Goal: Transaction & Acquisition: Purchase product/service

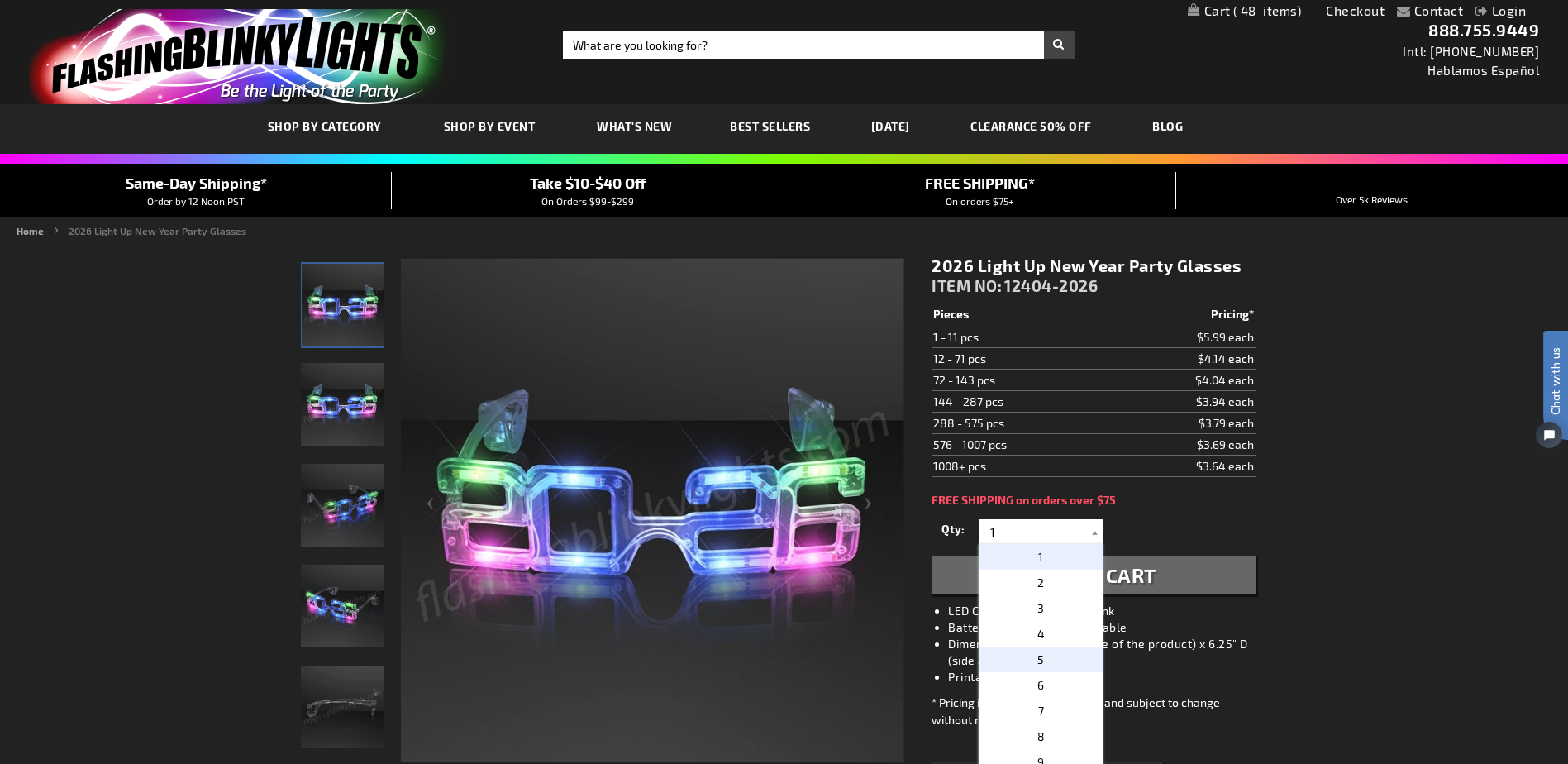
click at [1064, 661] on p "5" at bounding box center [1041, 659] width 124 height 25
type input "5"
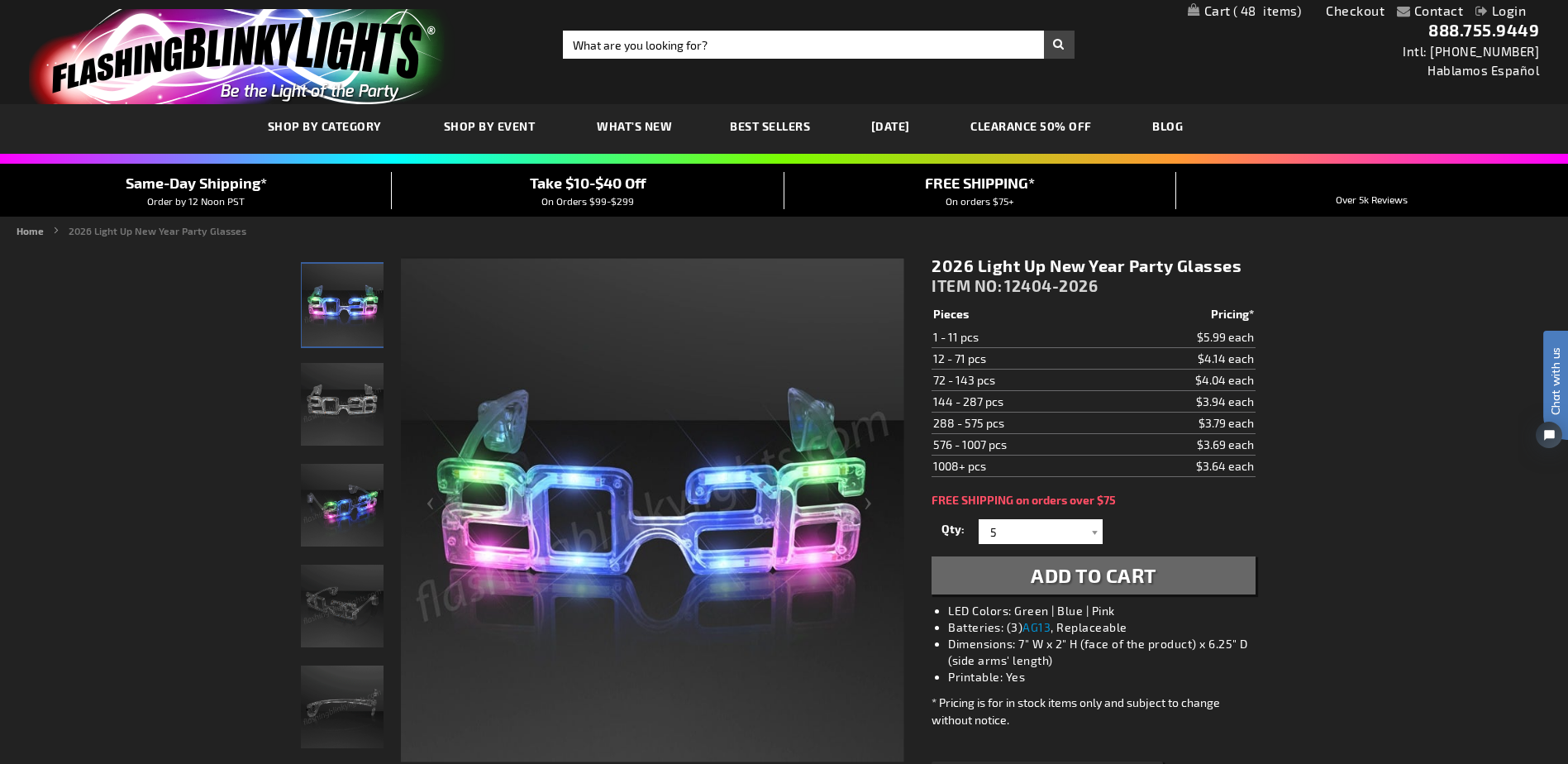
click at [1111, 573] on span "Add to Cart" at bounding box center [1094, 575] width 126 height 24
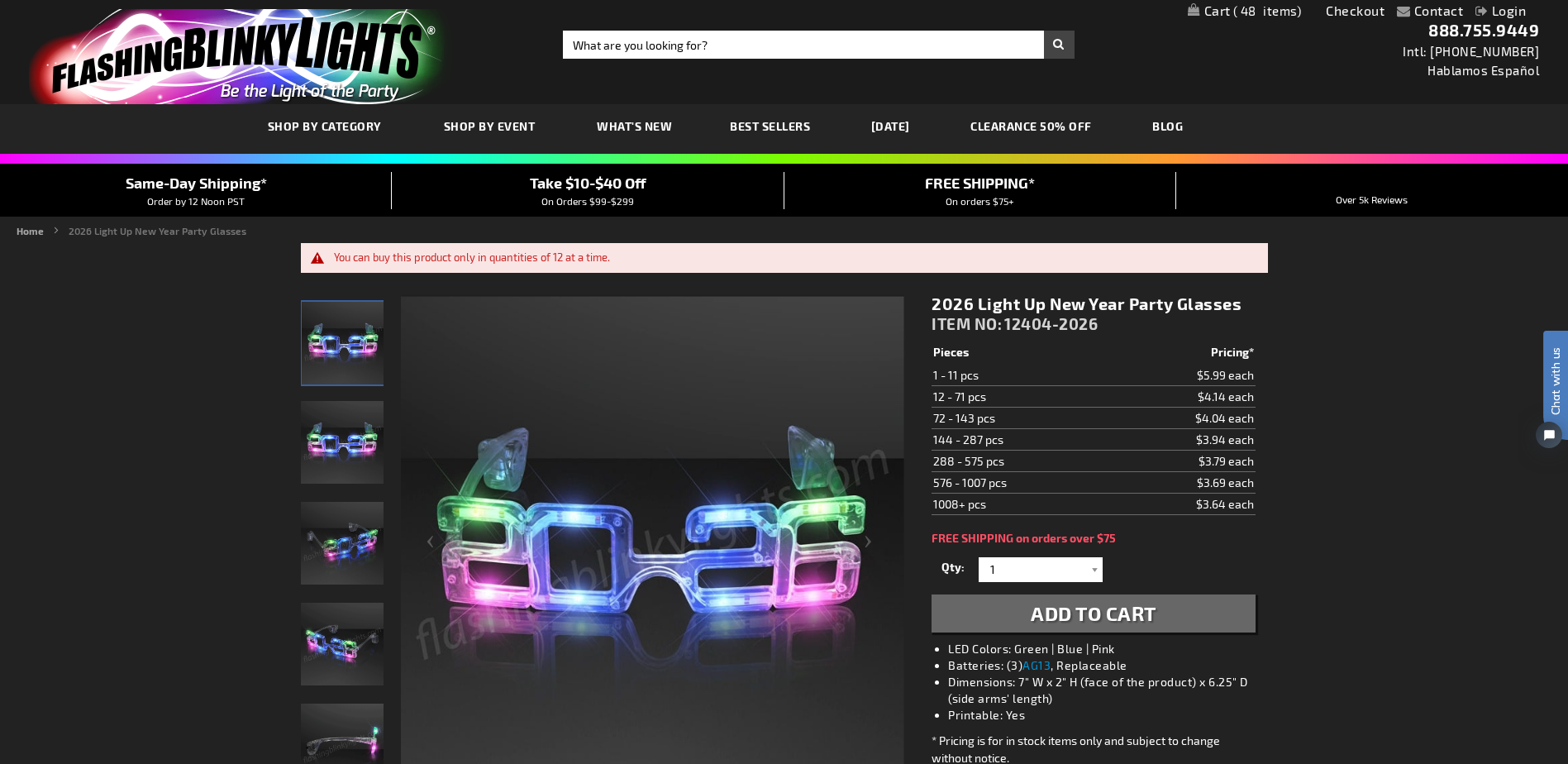
click at [1264, 8] on span "48" at bounding box center [1268, 11] width 69 height 15
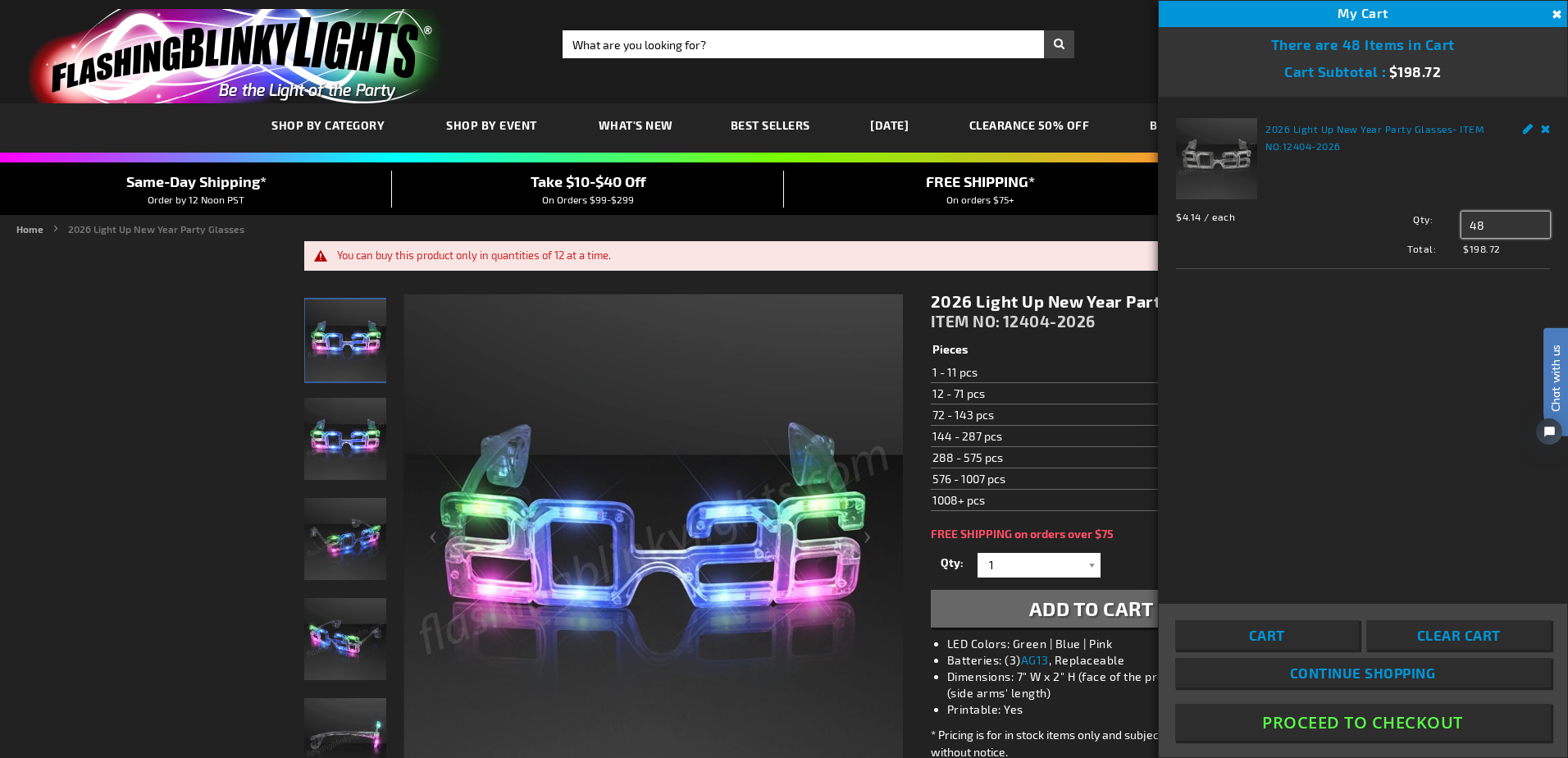
click at [1469, 224] on input "48" at bounding box center [1505, 224] width 88 height 26
drag, startPoint x: 1502, startPoint y: 226, endPoint x: 1473, endPoint y: 224, distance: 29.1
click at [1473, 224] on input "48" at bounding box center [1505, 224] width 88 height 26
click at [1465, 224] on input "48" at bounding box center [1505, 224] width 88 height 26
type input "8"
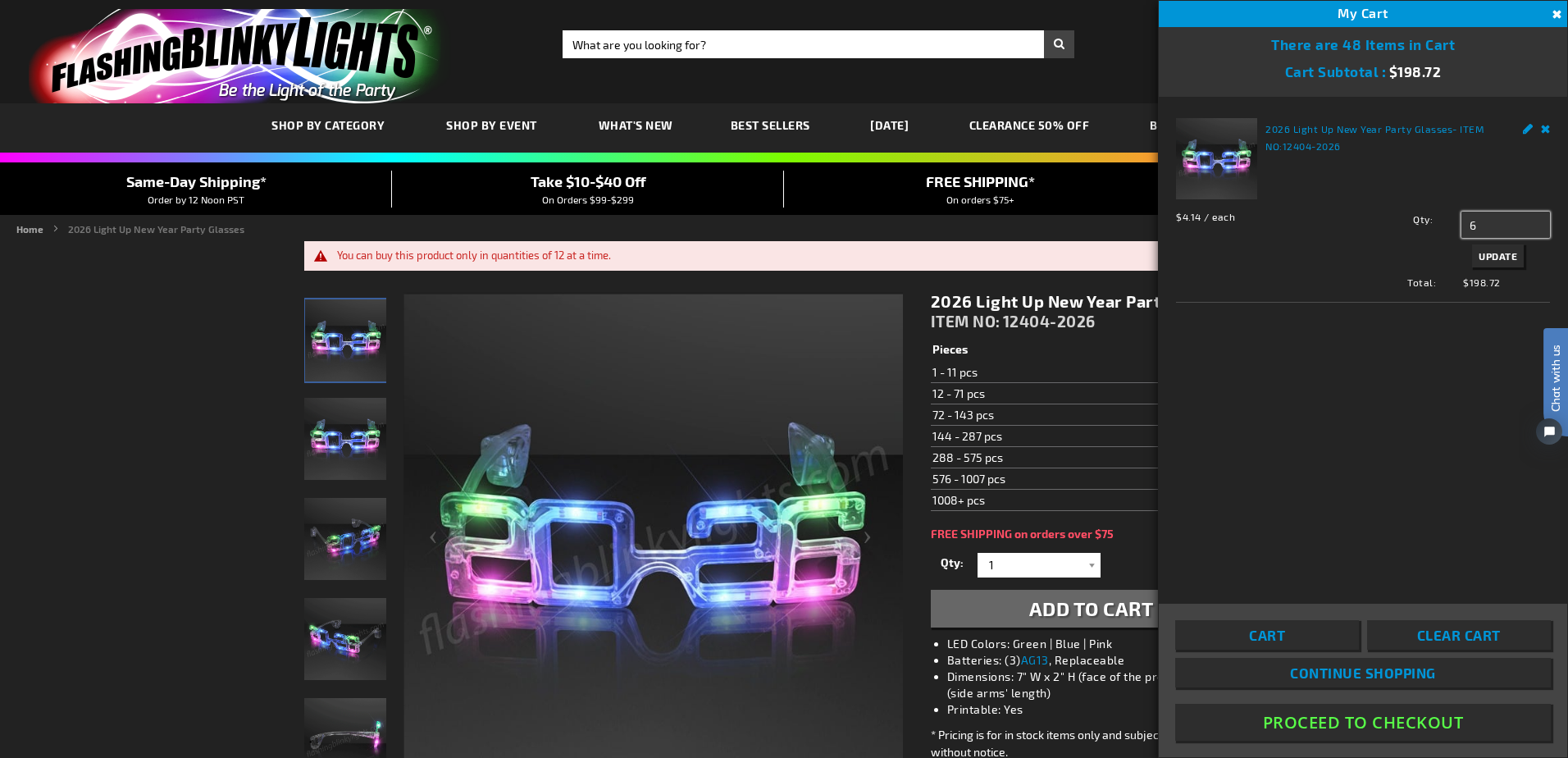
type input "6"
click at [1511, 259] on span "Update" at bounding box center [1497, 256] width 38 height 11
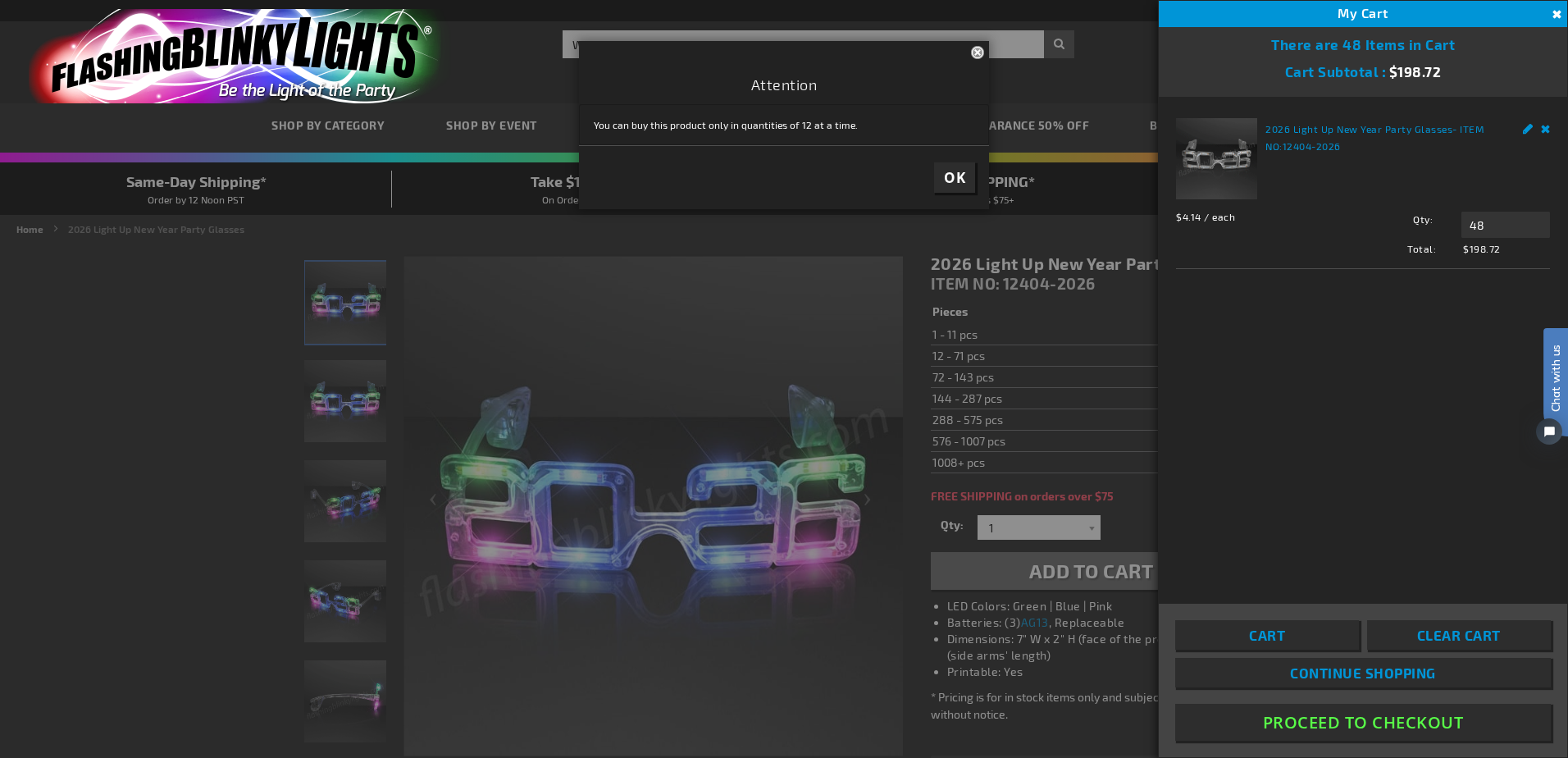
click at [966, 182] on button "OK" at bounding box center [954, 177] width 41 height 31
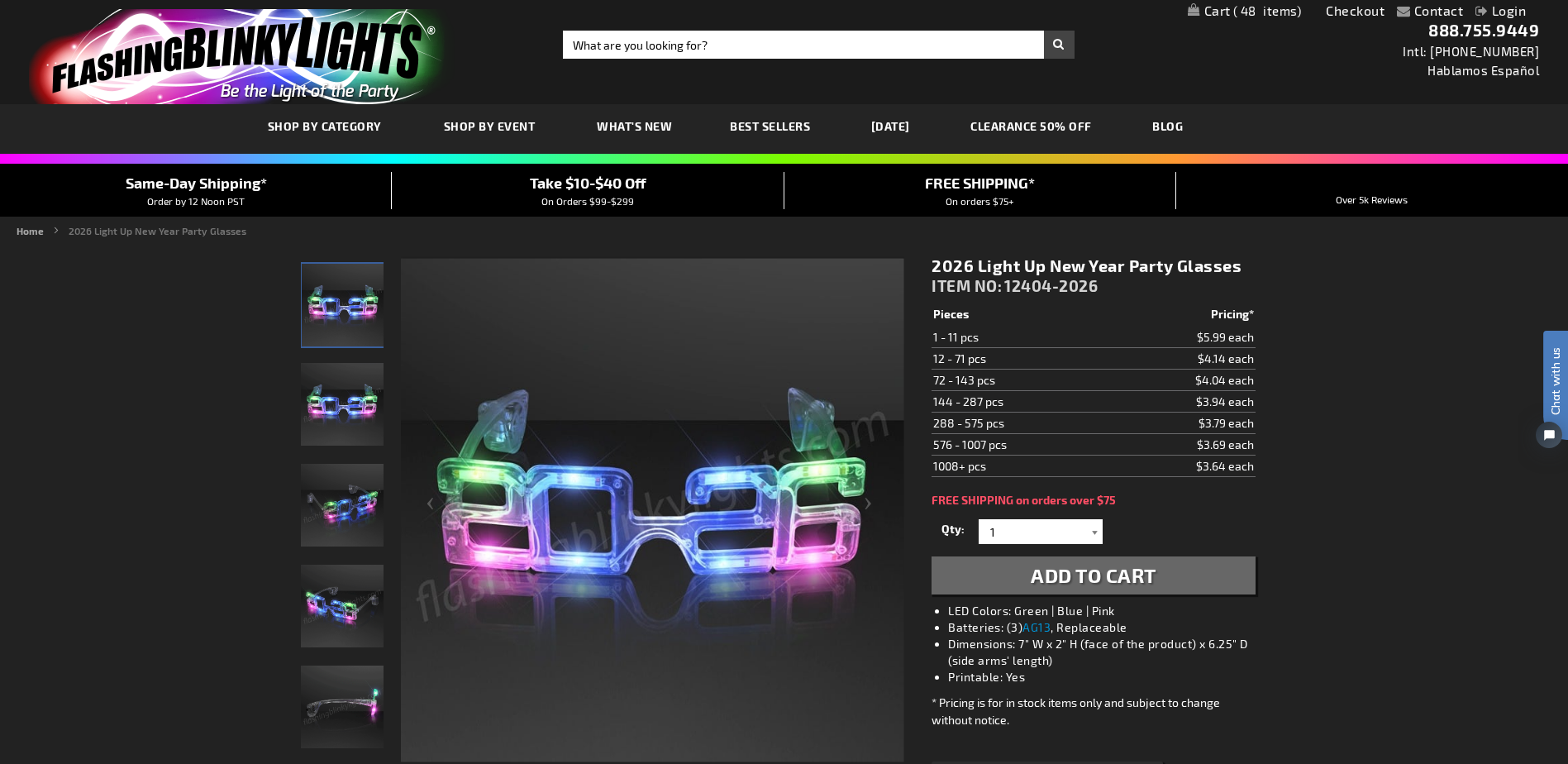
click at [1098, 534] on div at bounding box center [1095, 531] width 17 height 24
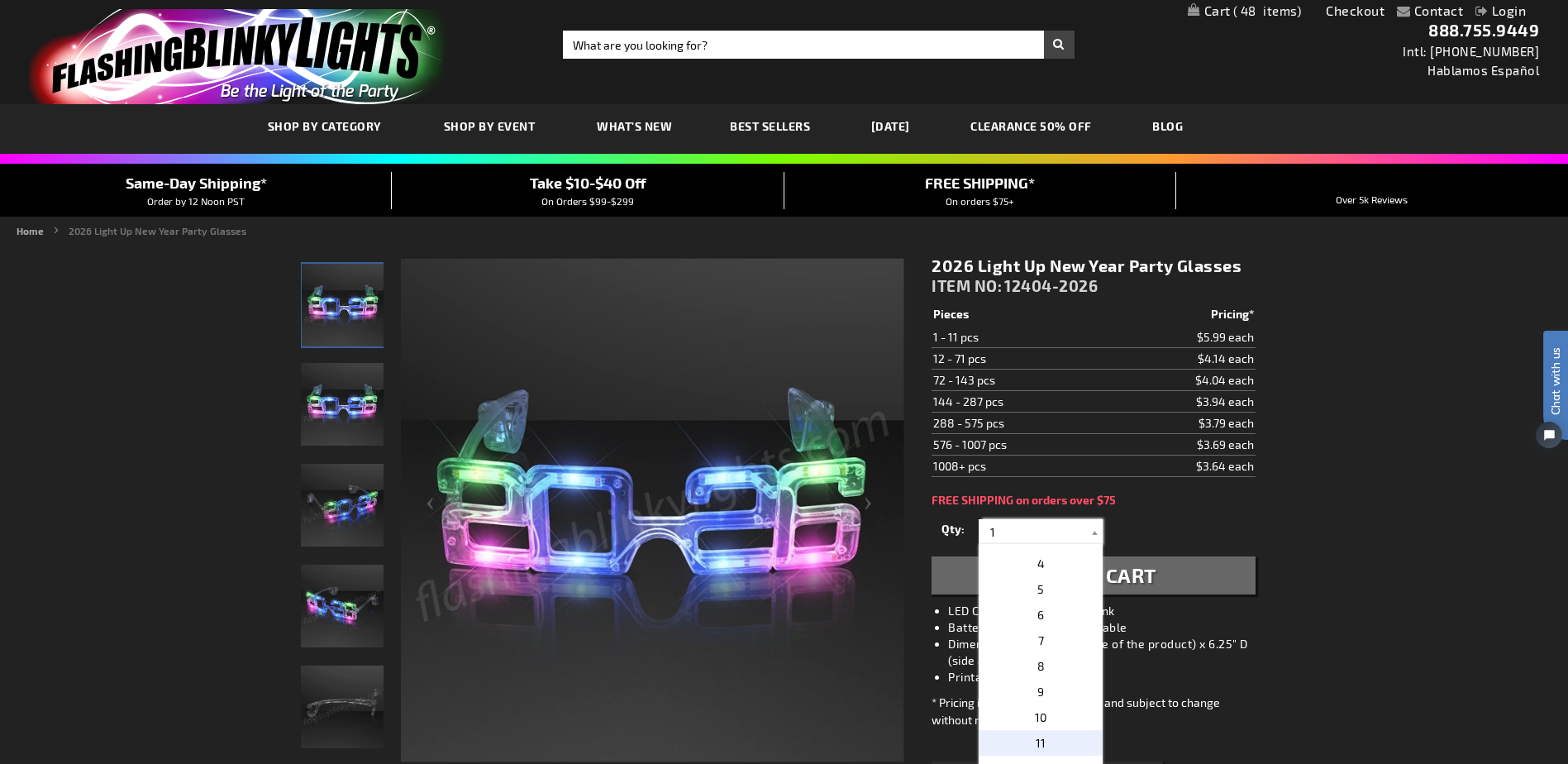
scroll to position [165, 0]
click at [1075, 673] on p "12" at bounding box center [1041, 673] width 124 height 25
type input "12"
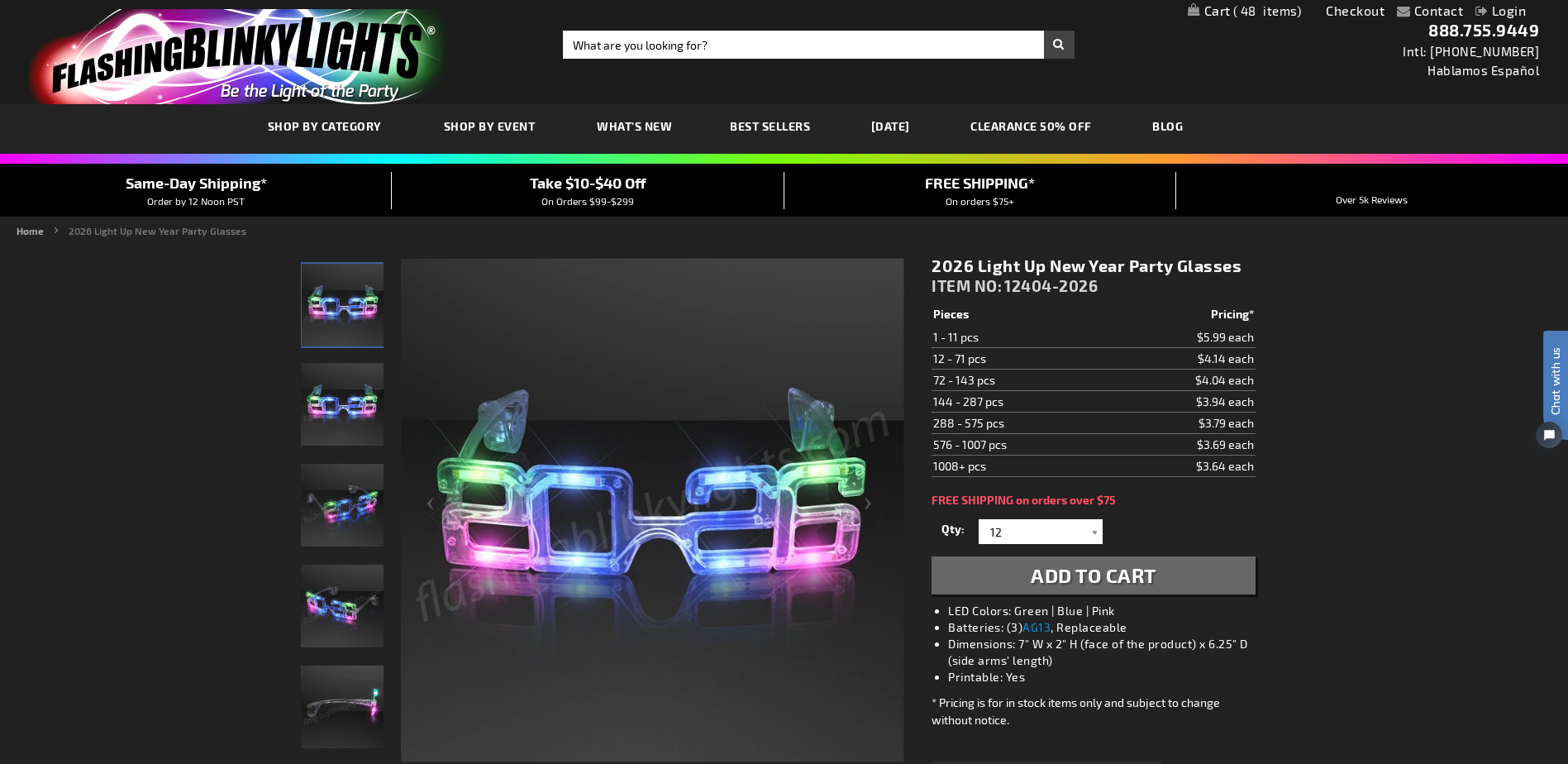
click at [1105, 581] on span "Add to Cart" at bounding box center [1094, 575] width 126 height 24
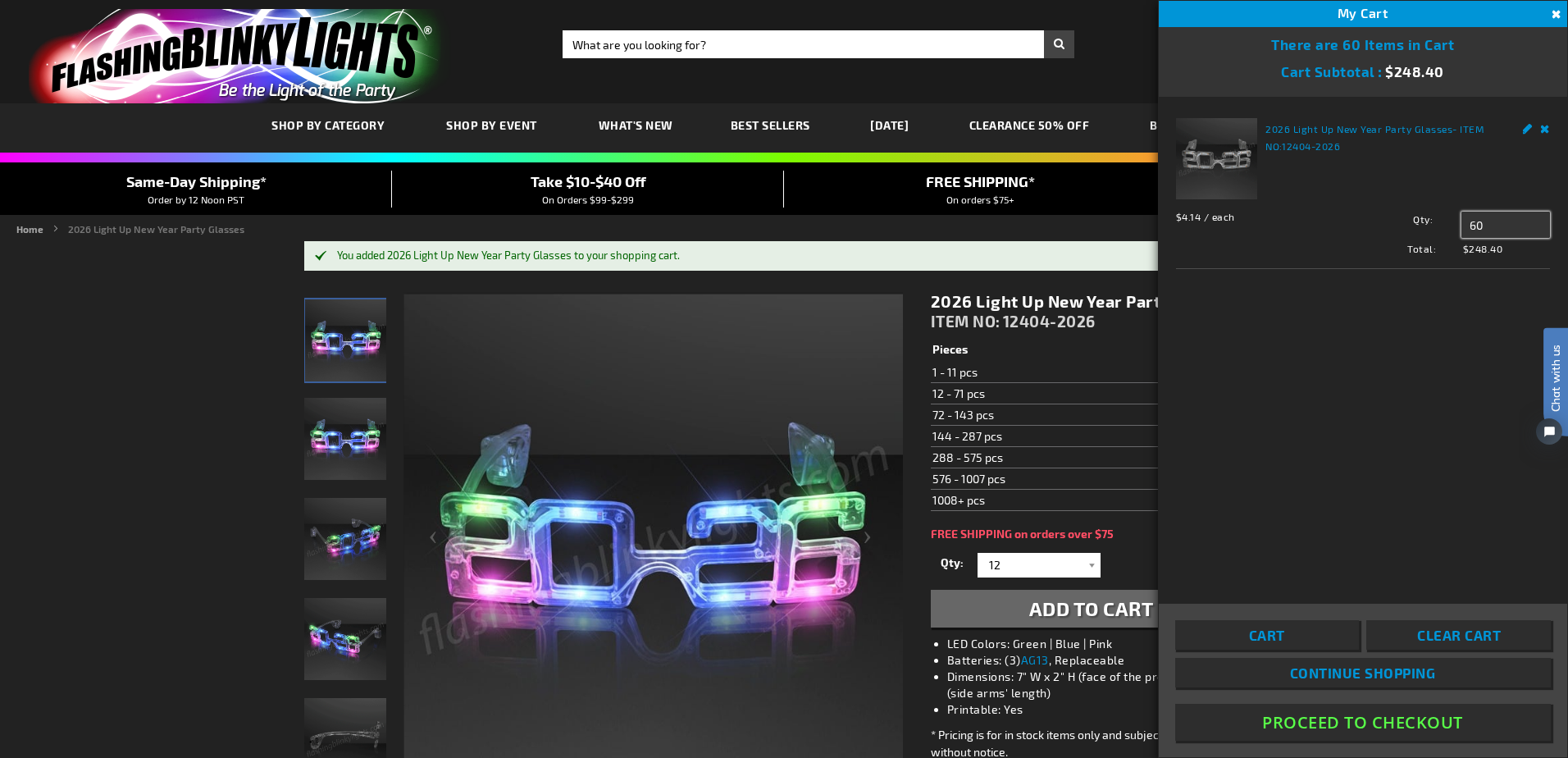
drag, startPoint x: 1500, startPoint y: 216, endPoint x: 1438, endPoint y: 226, distance: 62.8
click at [1438, 226] on div "Qty 60 Update" at bounding box center [1446, 224] width 206 height 26
type input "1"
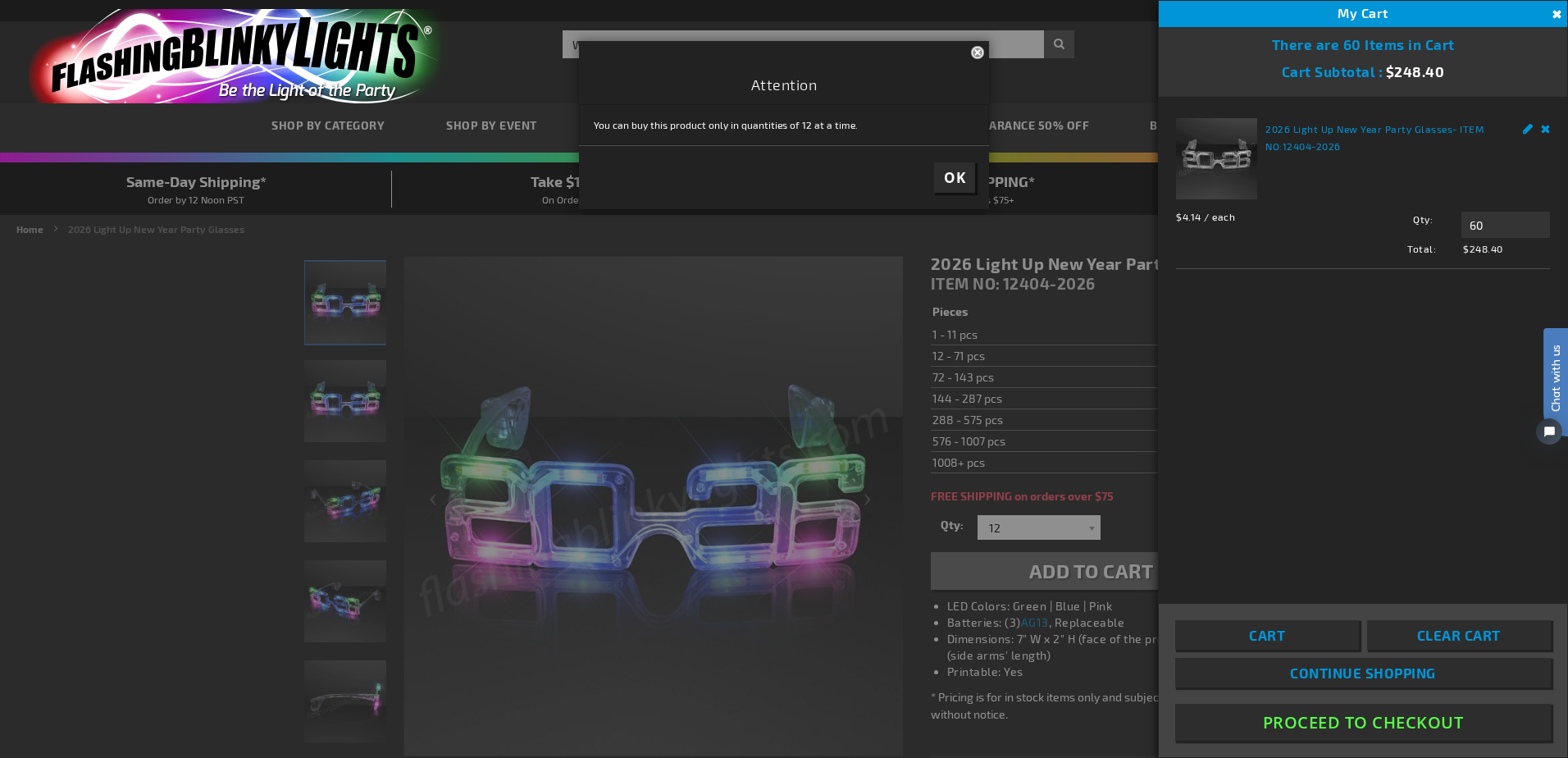
click at [1543, 128] on link "Remove" at bounding box center [1546, 127] width 10 height 17
click at [949, 140] on span "OK" at bounding box center [954, 139] width 21 height 19
click at [965, 182] on button "OK" at bounding box center [954, 177] width 41 height 31
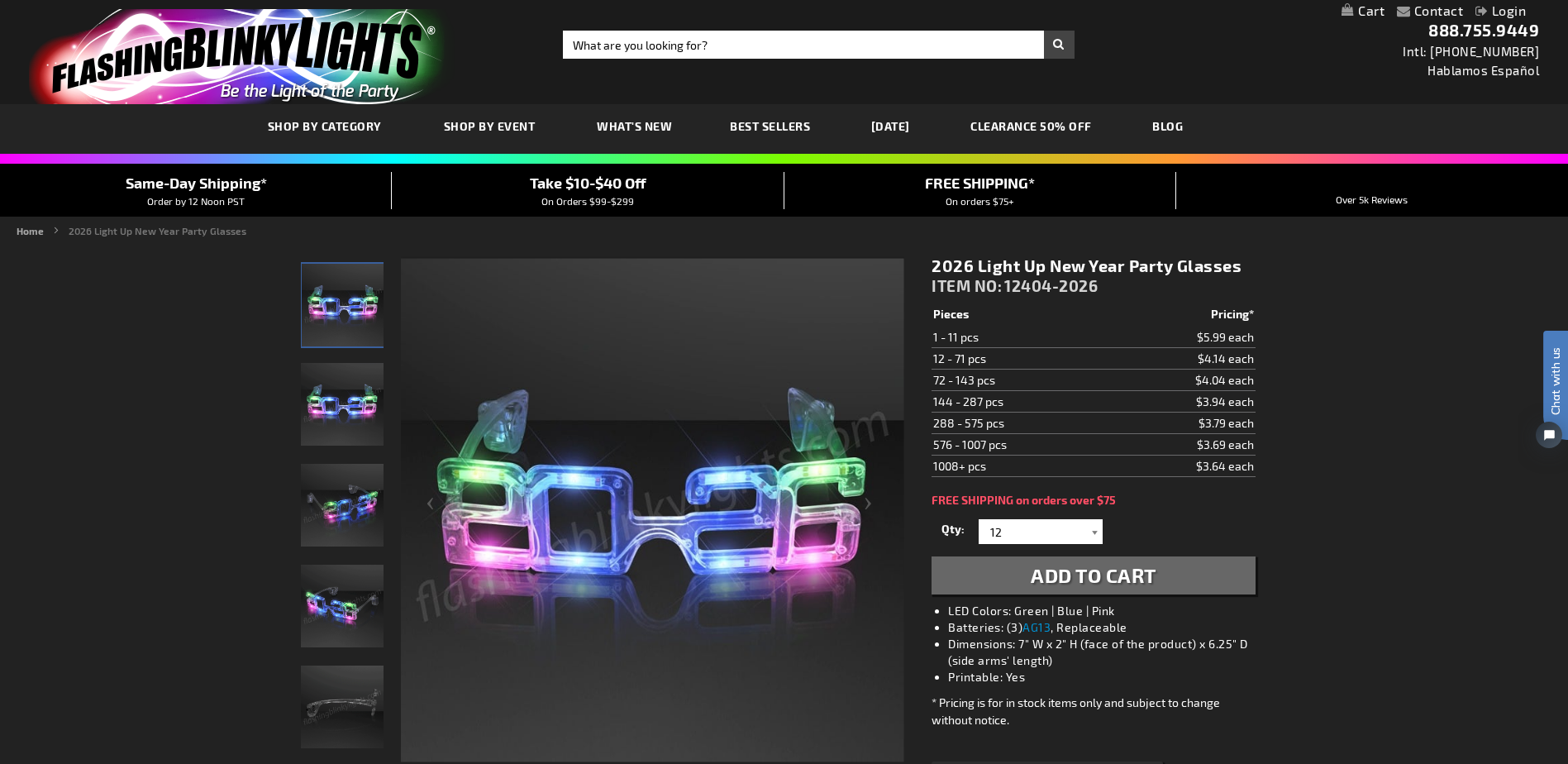
click at [1093, 531] on div at bounding box center [1095, 531] width 17 height 24
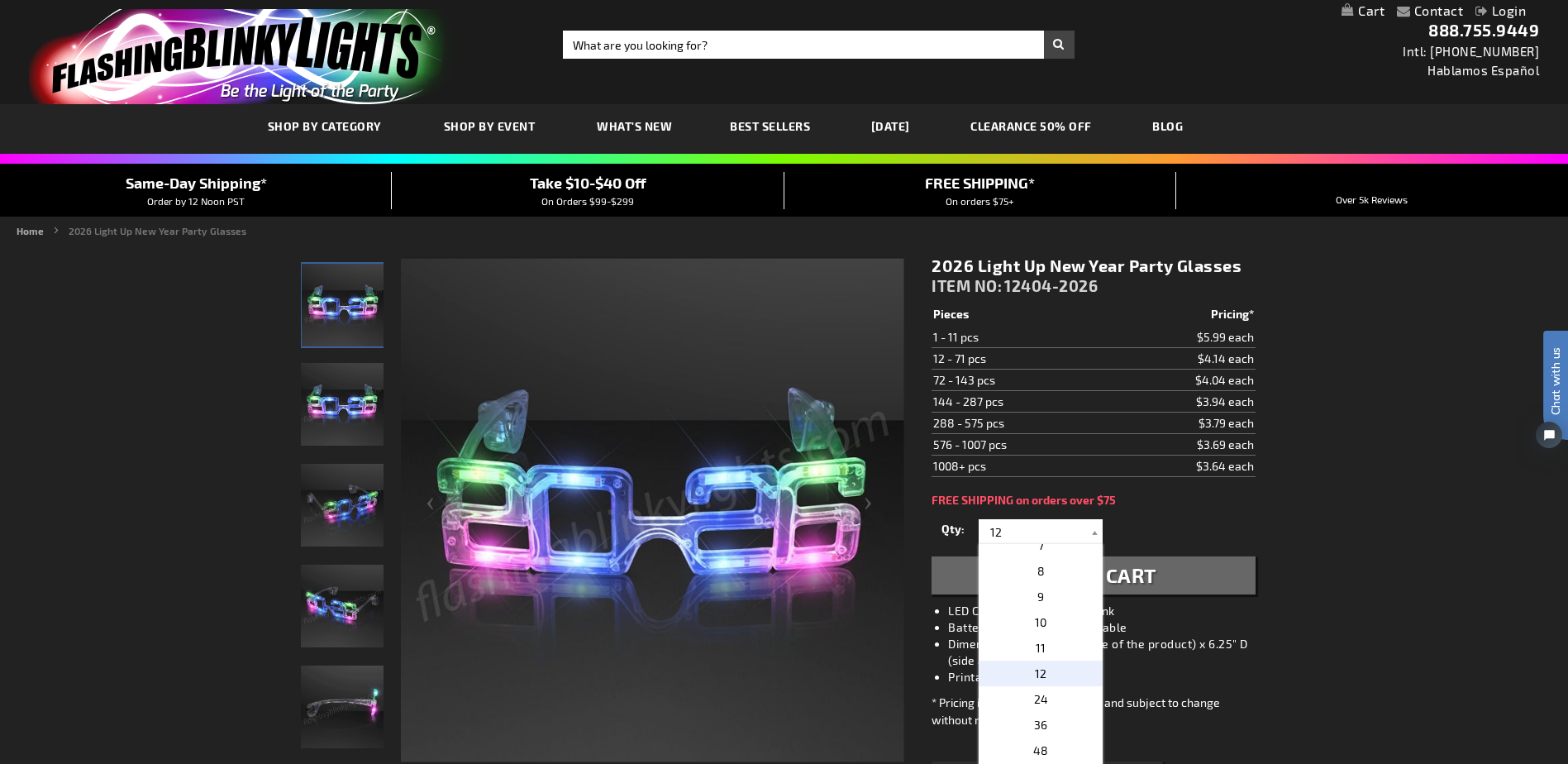
click at [1060, 666] on p "12" at bounding box center [1041, 673] width 124 height 25
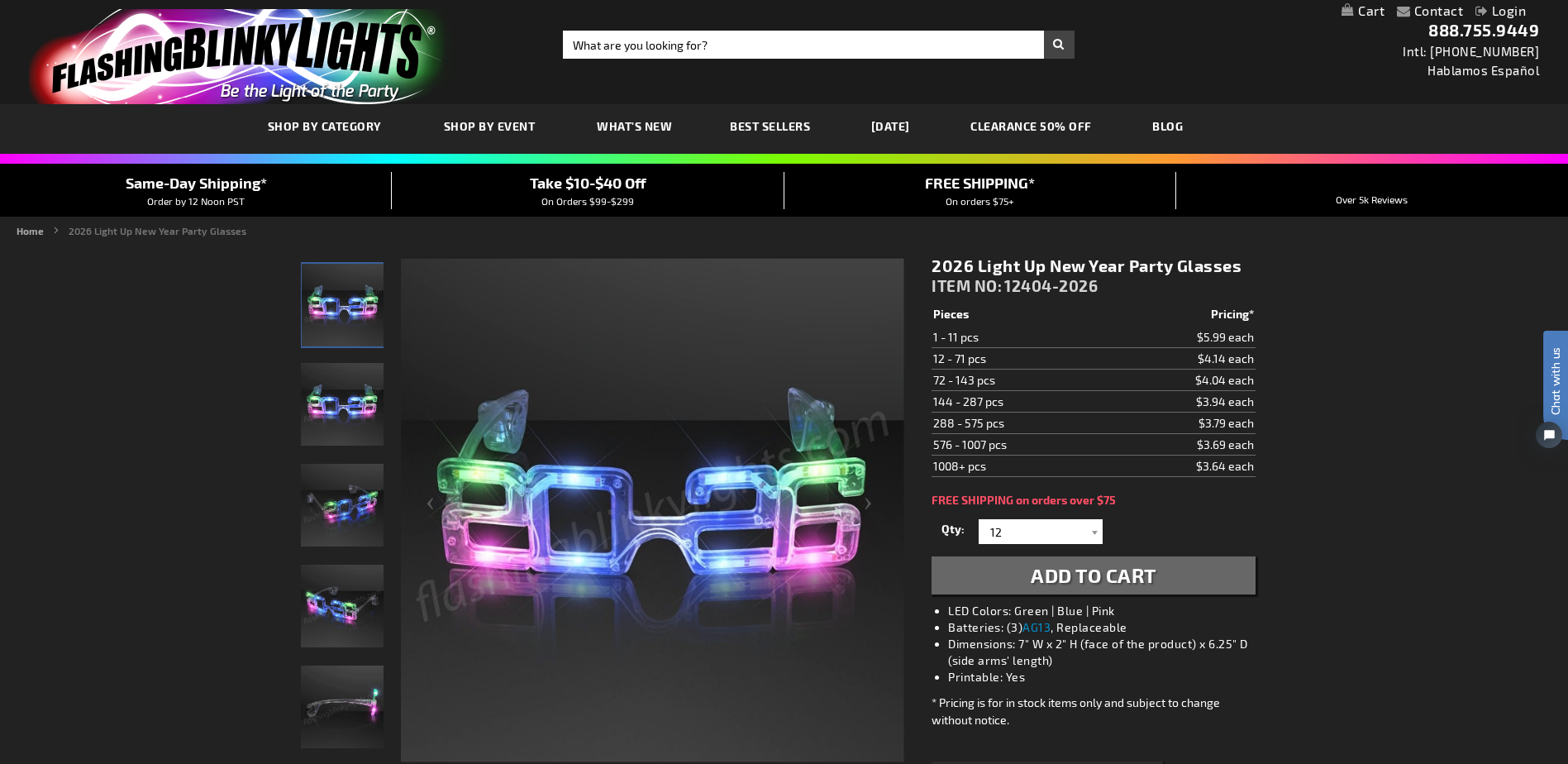
click at [1080, 576] on span "Add to Cart" at bounding box center [1094, 575] width 126 height 24
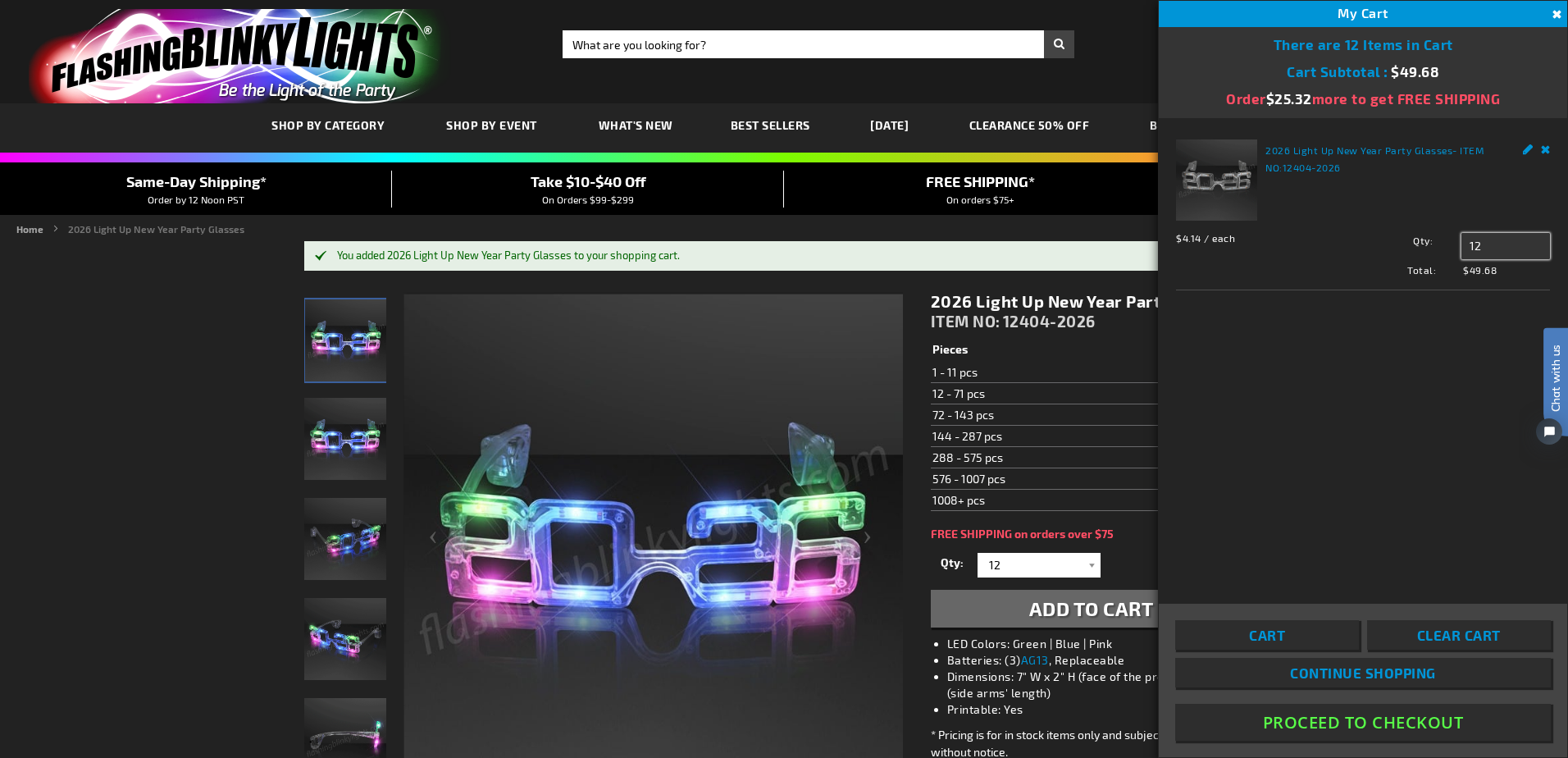
click at [1486, 247] on input "12" at bounding box center [1505, 246] width 88 height 26
click at [1516, 244] on input "12" at bounding box center [1505, 246] width 88 height 26
drag, startPoint x: 1466, startPoint y: 248, endPoint x: 1451, endPoint y: 248, distance: 15.0
click at [1451, 248] on div "Qty 12 Update" at bounding box center [1446, 246] width 206 height 26
type input "60"
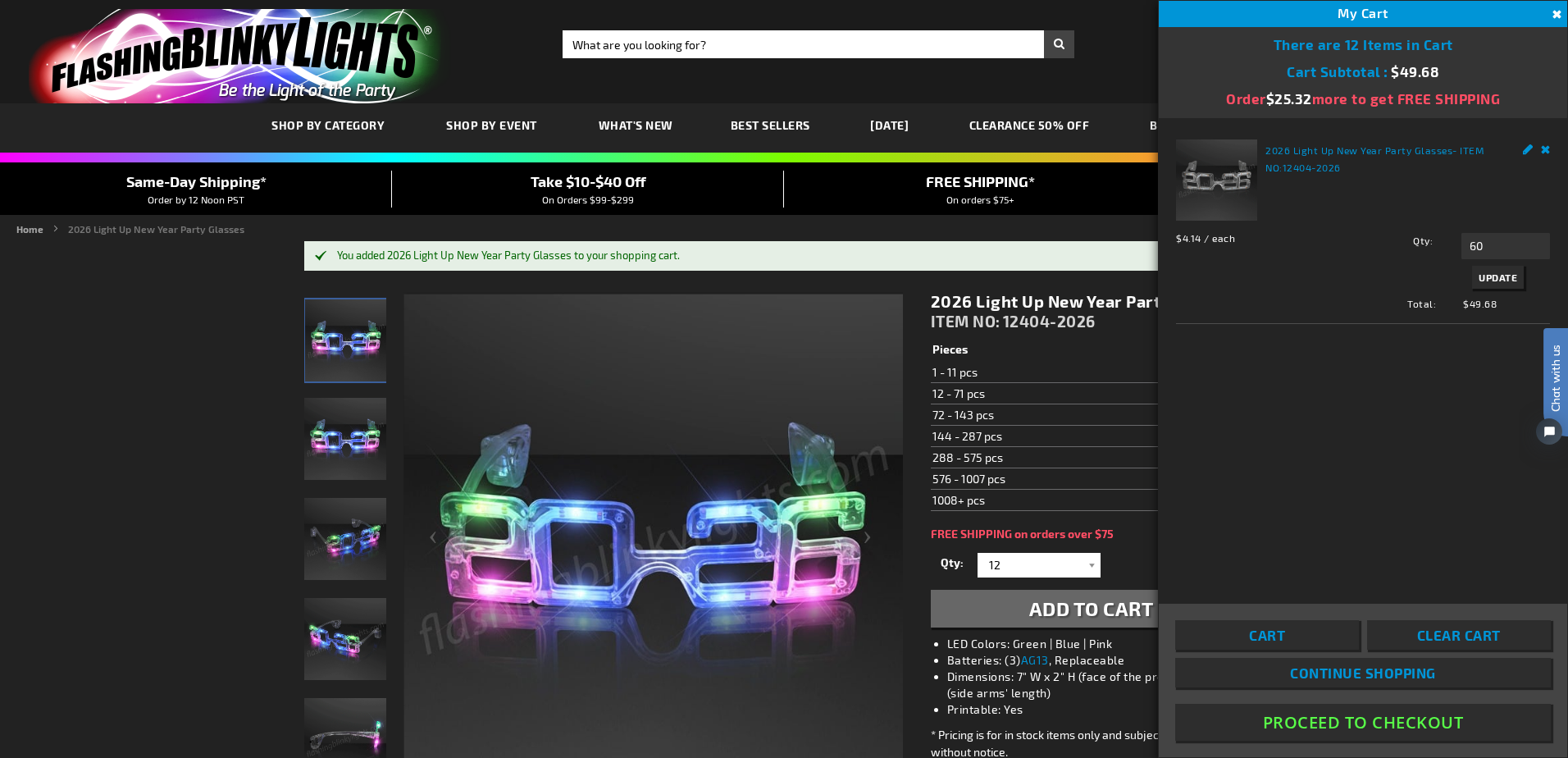
click at [1493, 280] on span "Update" at bounding box center [1497, 277] width 38 height 11
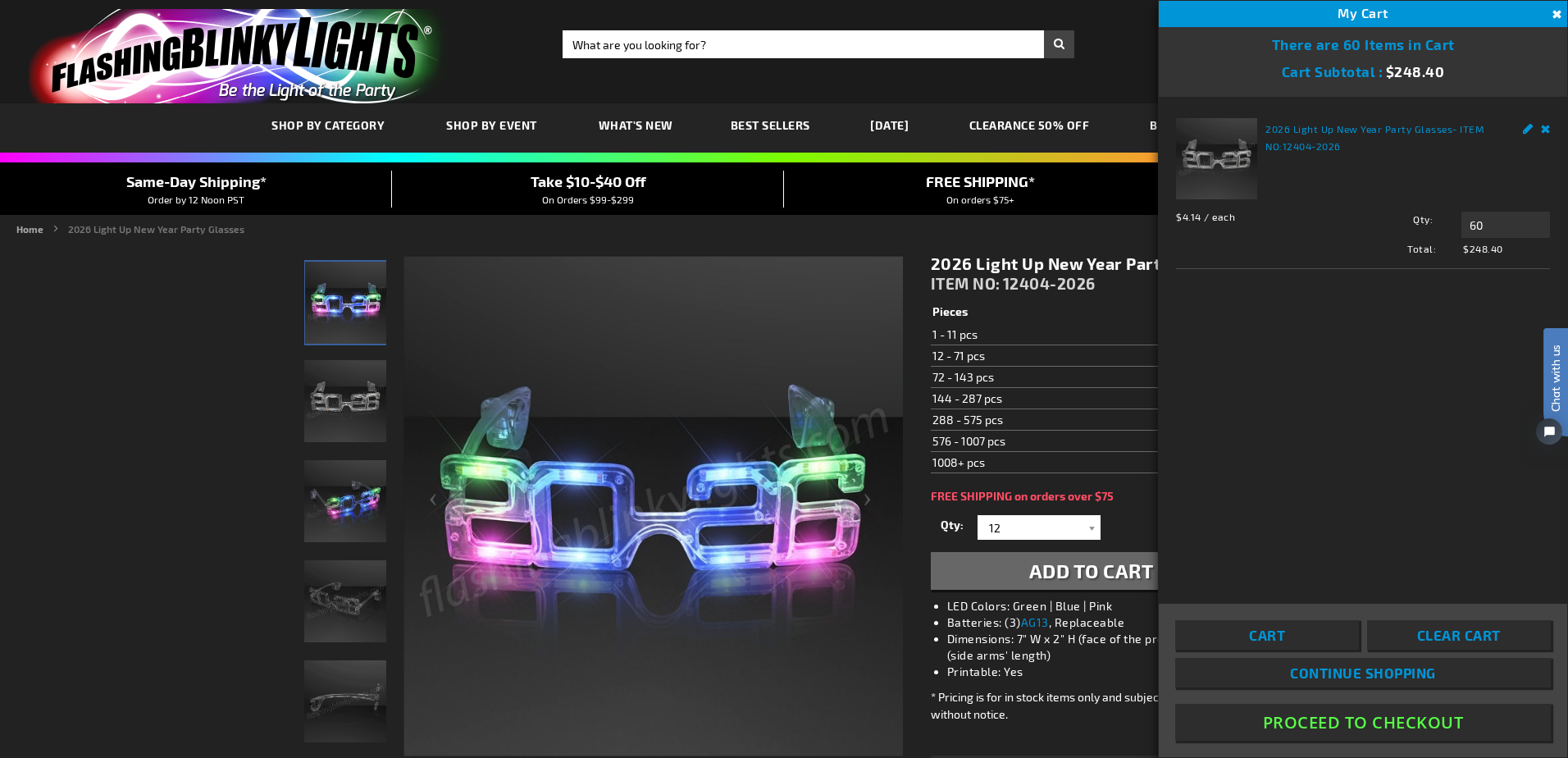
click at [1318, 718] on button "Proceed To Checkout" at bounding box center [1362, 723] width 375 height 37
